Goal: Task Accomplishment & Management: Complete application form

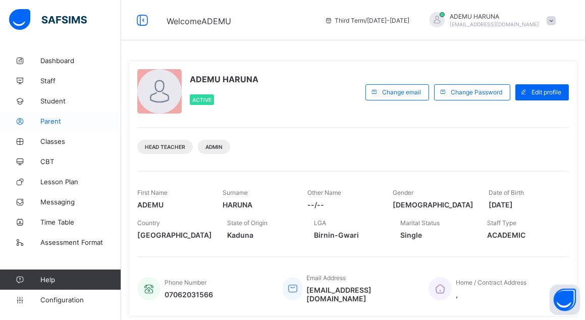
click at [50, 119] on span "Parent" at bounding box center [80, 121] width 81 height 8
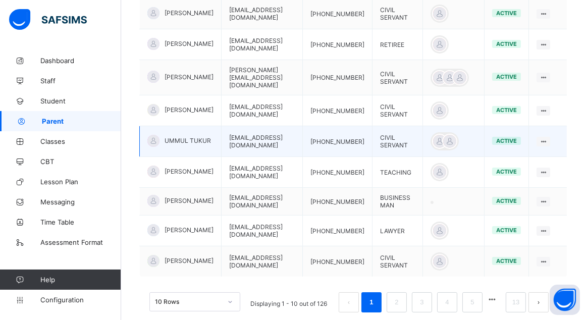
scroll to position [321, 0]
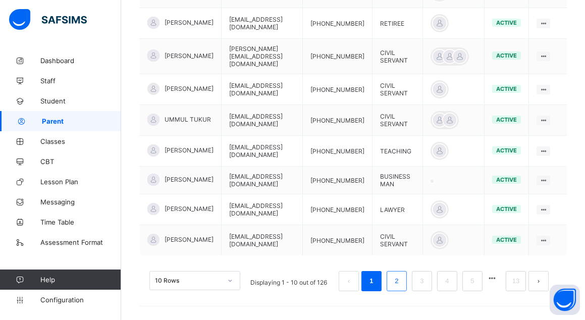
click at [401, 275] on link "2" at bounding box center [397, 281] width 10 height 13
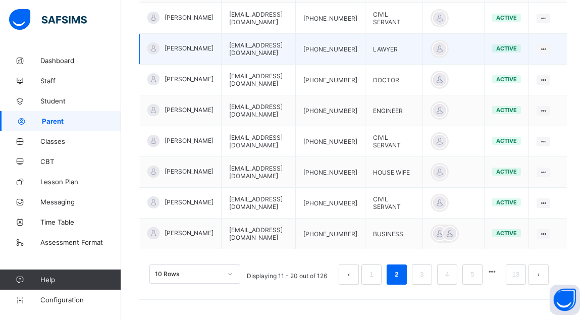
scroll to position [328, 0]
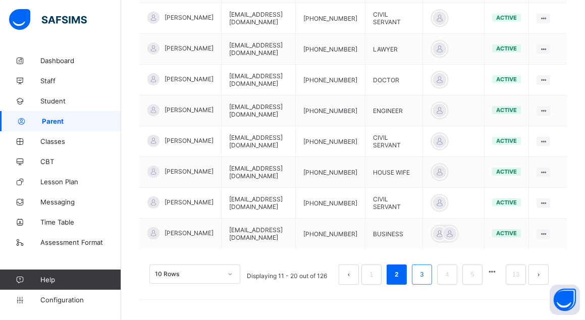
click at [422, 273] on li "3" at bounding box center [422, 275] width 20 height 20
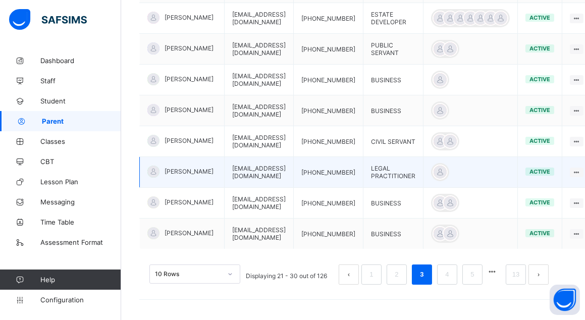
scroll to position [324, 0]
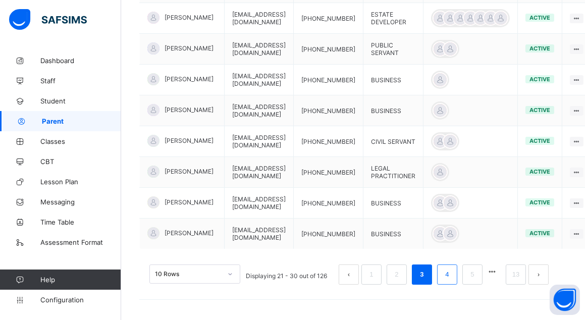
click at [452, 271] on link "4" at bounding box center [447, 274] width 10 height 13
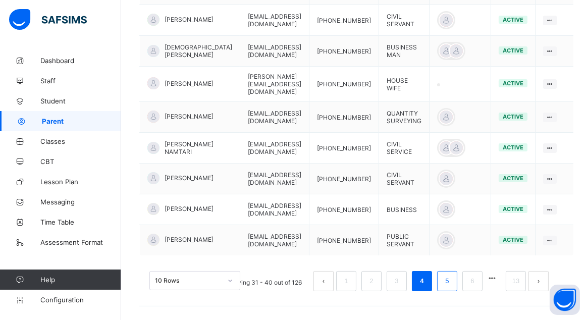
click at [452, 275] on link "5" at bounding box center [447, 281] width 10 height 13
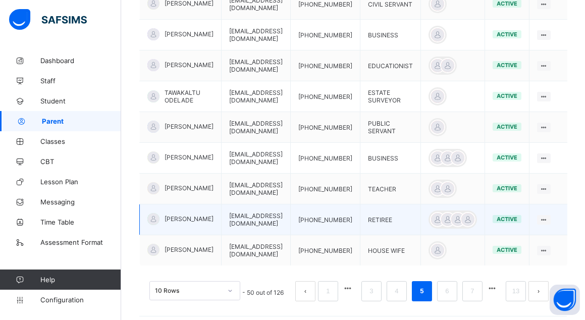
scroll to position [317, 0]
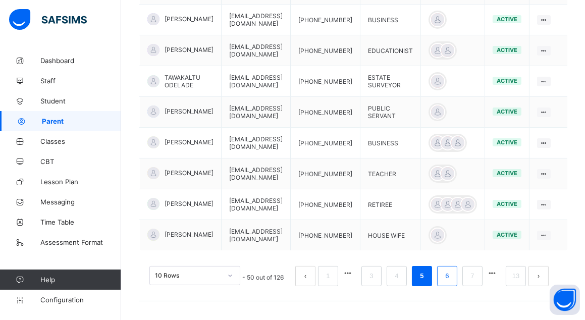
click at [452, 276] on link "6" at bounding box center [447, 276] width 10 height 13
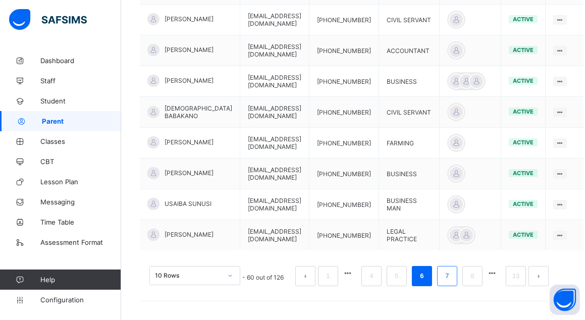
click at [451, 274] on link "7" at bounding box center [447, 276] width 10 height 13
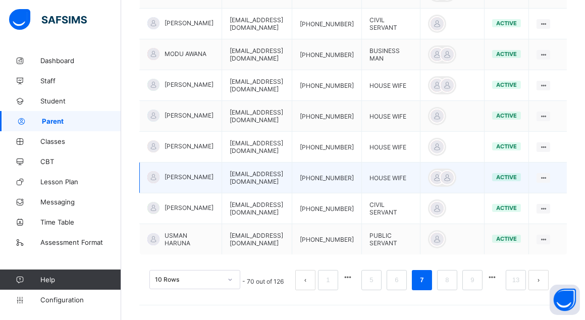
scroll to position [324, 0]
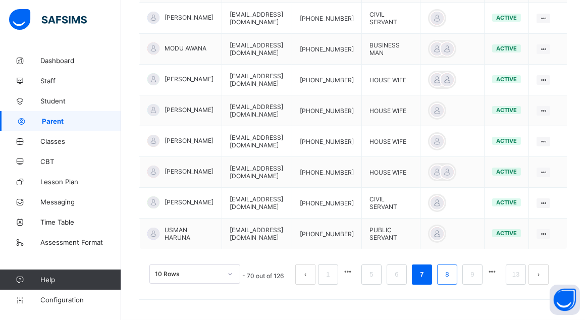
click at [452, 278] on link "8" at bounding box center [447, 274] width 10 height 13
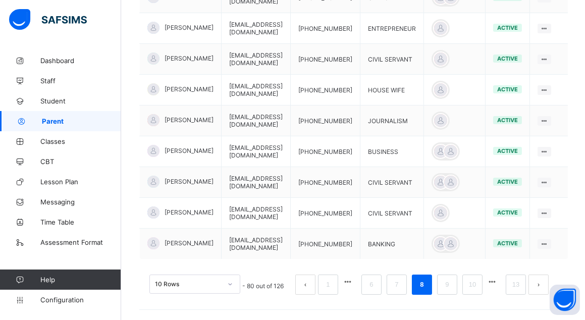
scroll to position [317, 0]
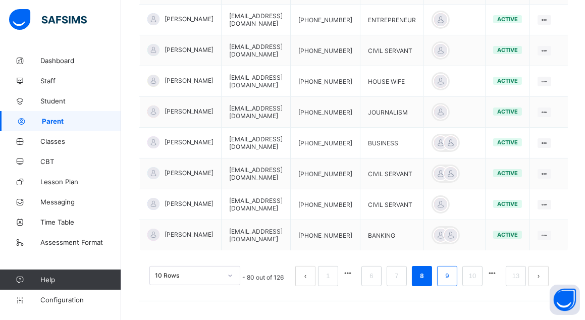
click at [452, 275] on link "9" at bounding box center [447, 276] width 10 height 13
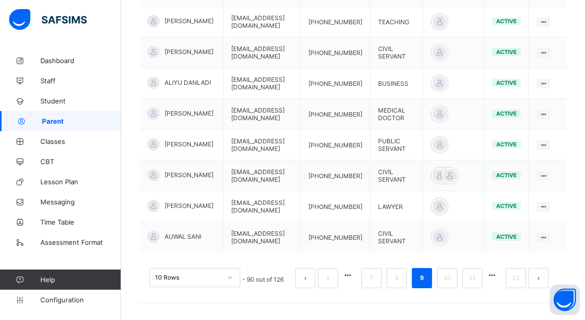
scroll to position [324, 0]
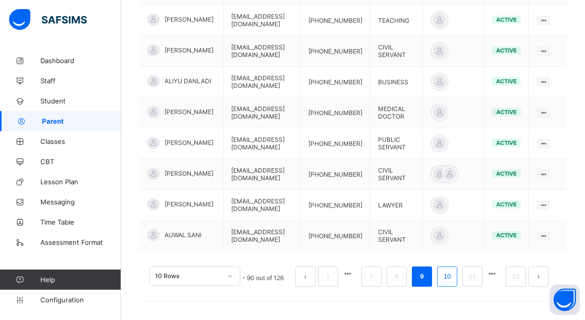
click at [454, 277] on link "10" at bounding box center [447, 276] width 13 height 13
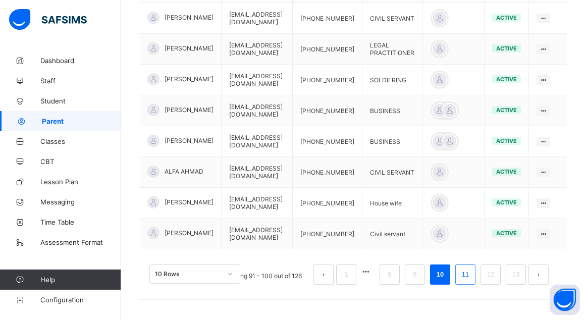
click at [471, 274] on link "11" at bounding box center [465, 274] width 13 height 13
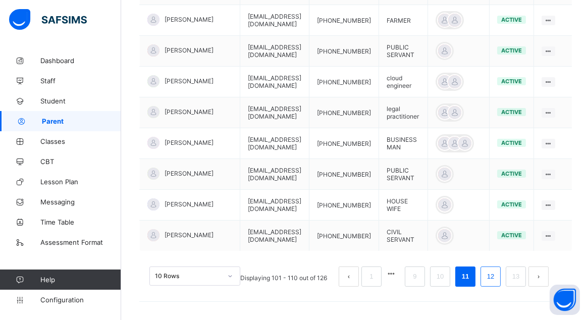
click at [496, 276] on link "12" at bounding box center [490, 276] width 13 height 13
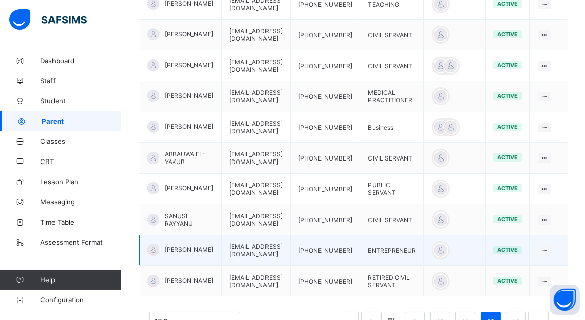
scroll to position [317, 0]
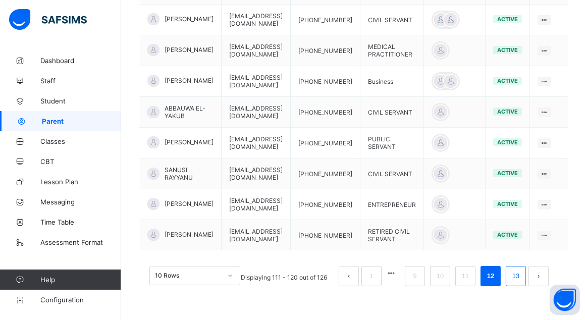
click at [523, 278] on link "13" at bounding box center [515, 276] width 13 height 13
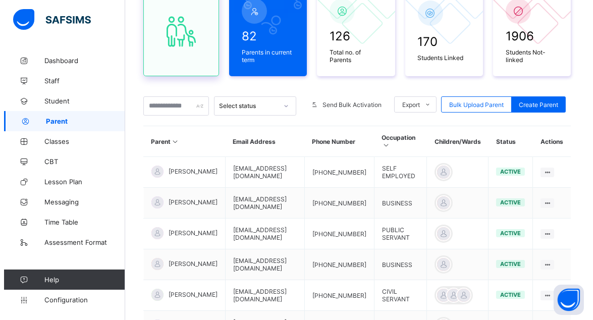
scroll to position [137, 0]
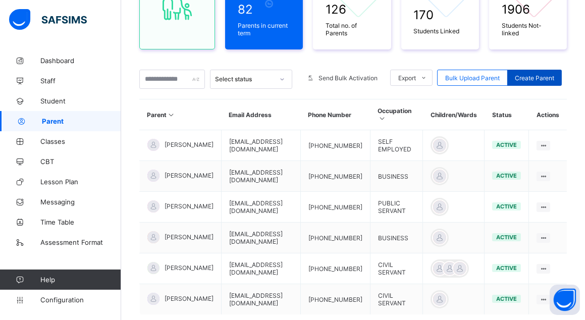
click at [543, 74] on span "Create Parent" at bounding box center [534, 78] width 39 height 8
select select "**"
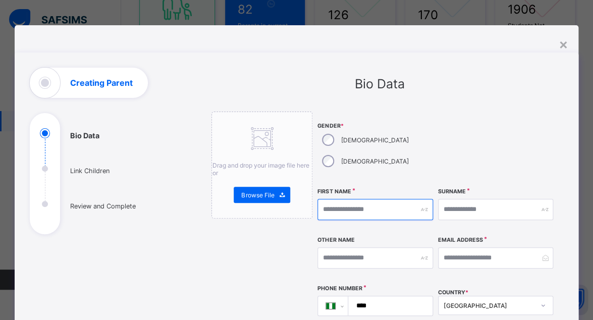
click at [353, 199] on input "text" at bounding box center [376, 209] width 116 height 21
type input "******"
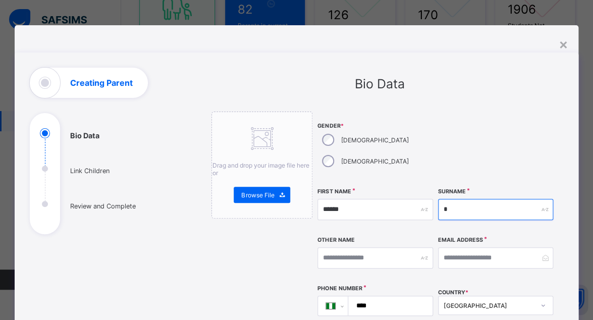
type input "**"
